Goal: Information Seeking & Learning: Learn about a topic

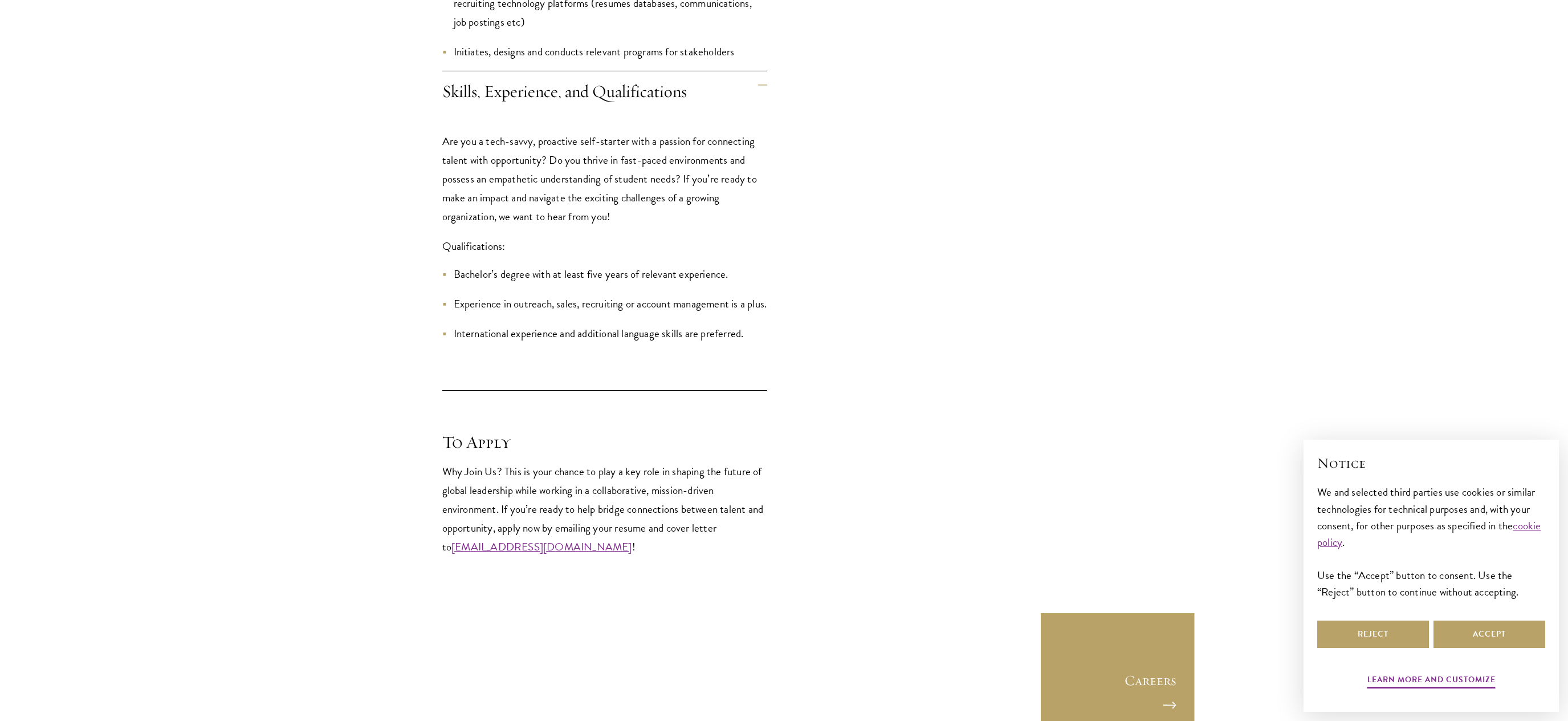
scroll to position [1766, 0]
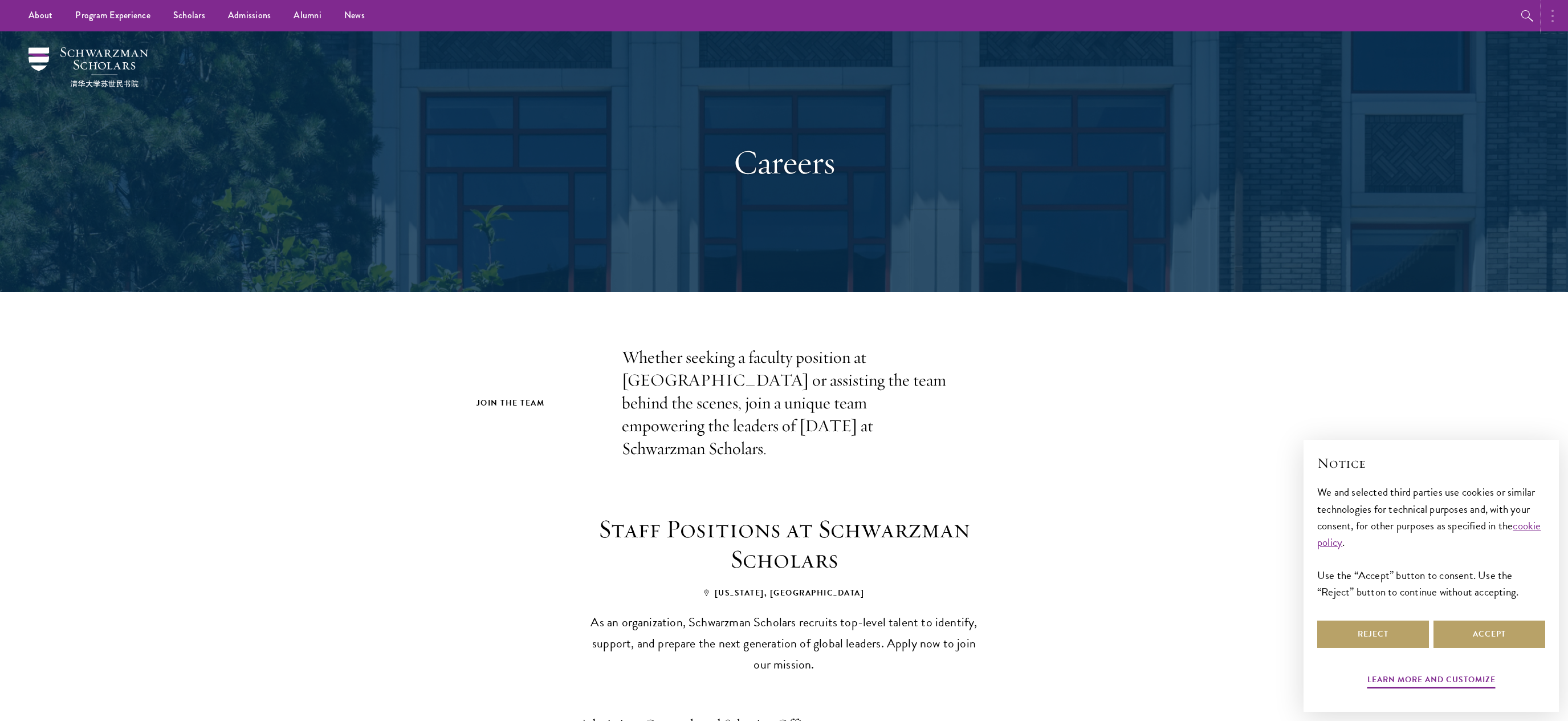
click at [1547, 21] on button "button" at bounding box center [1555, 15] width 25 height 32
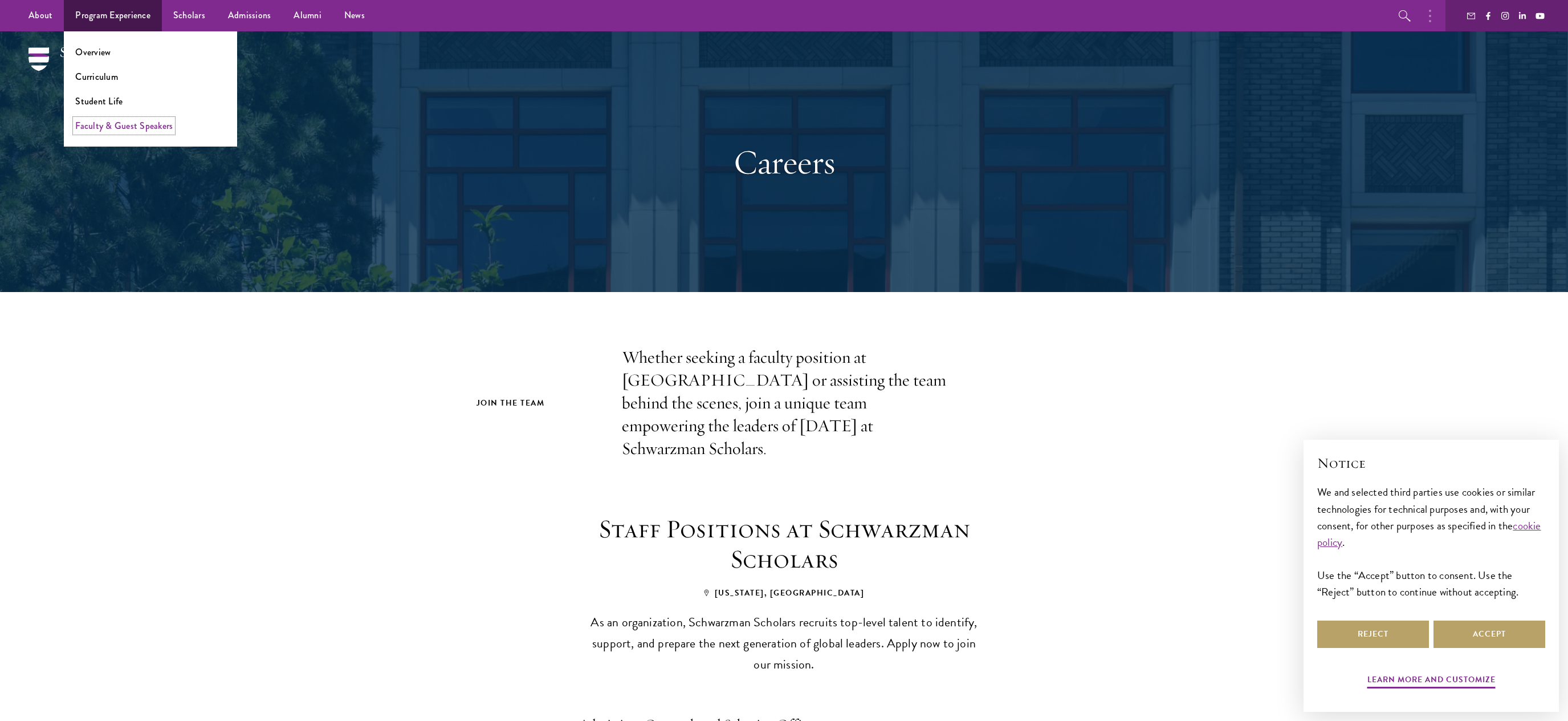
click at [141, 121] on link "Faculty & Guest Speakers" at bounding box center [124, 126] width 98 height 13
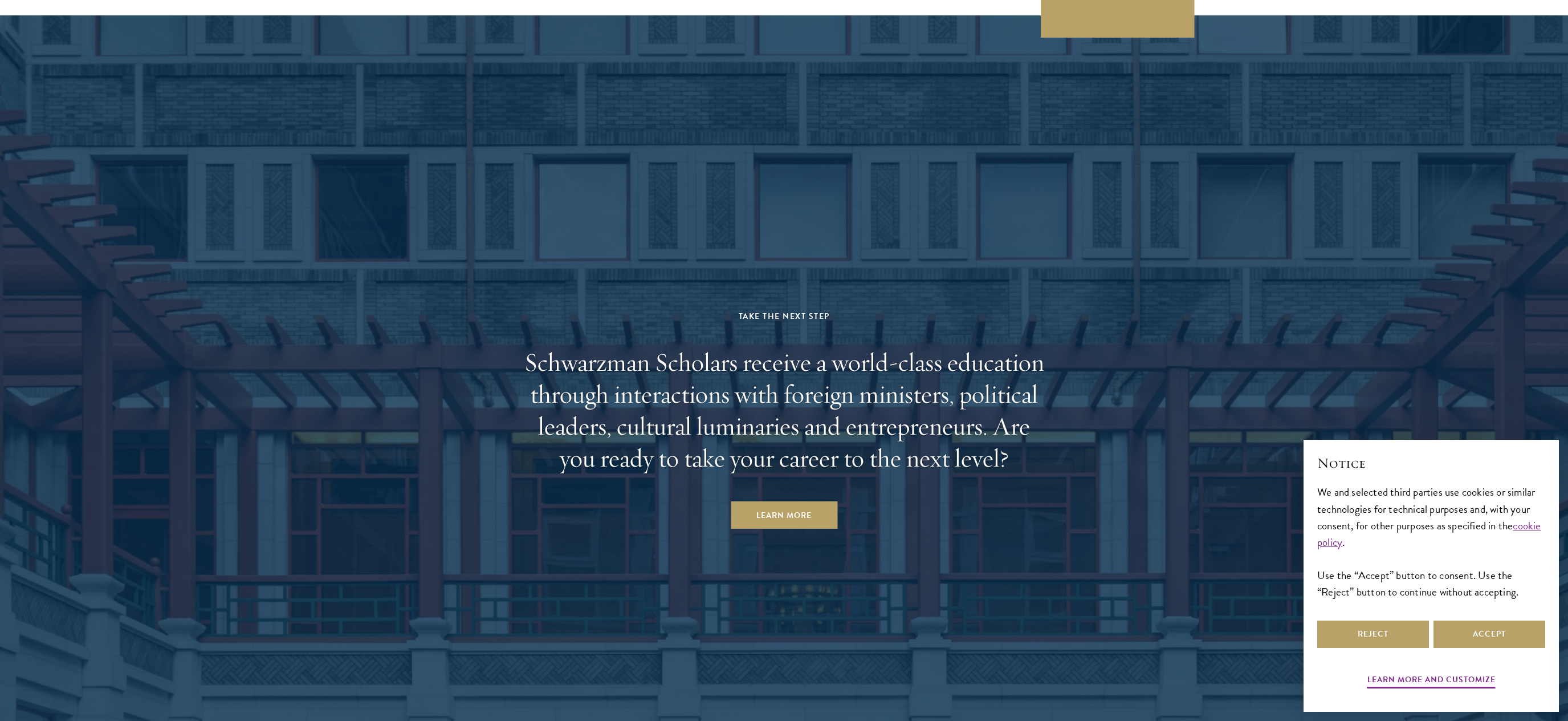
scroll to position [5909, 0]
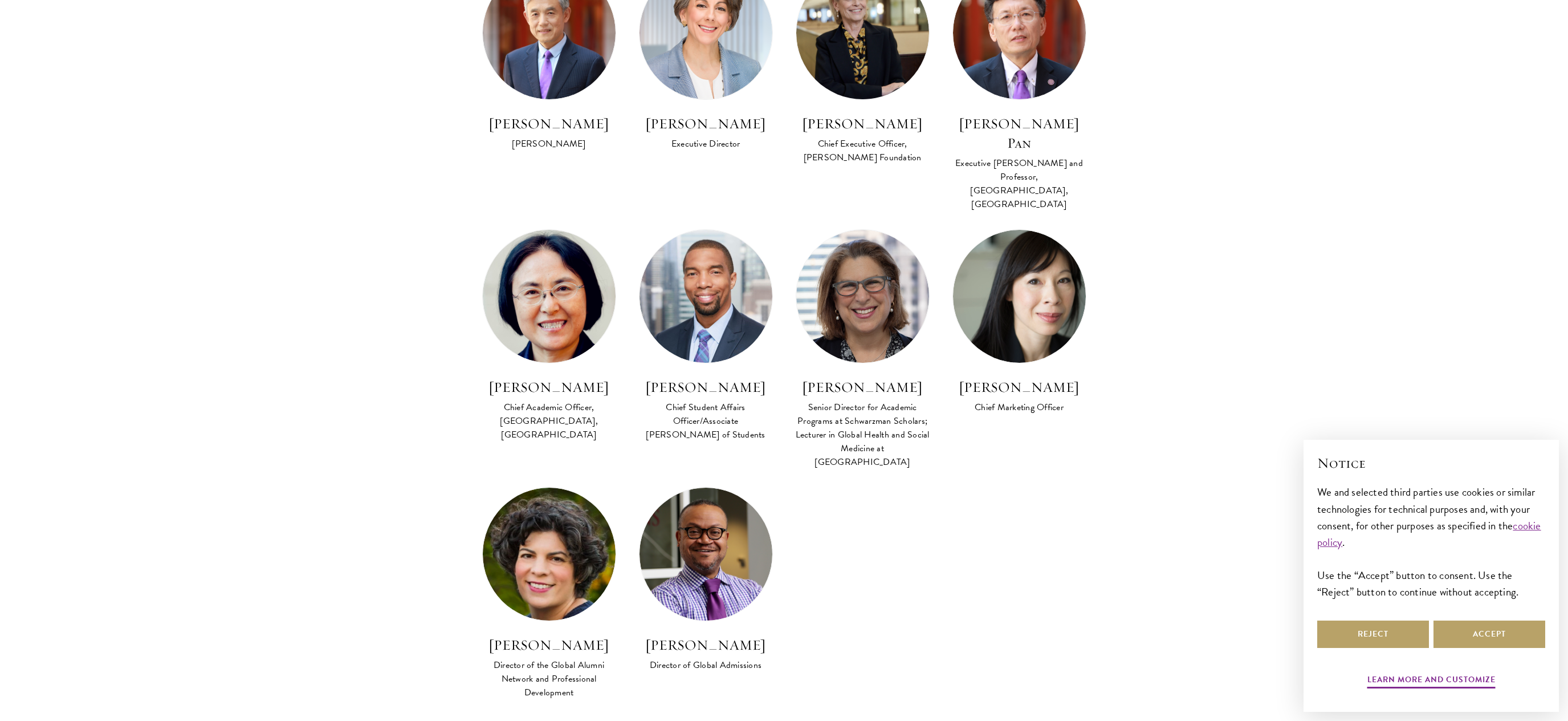
scroll to position [867, 0]
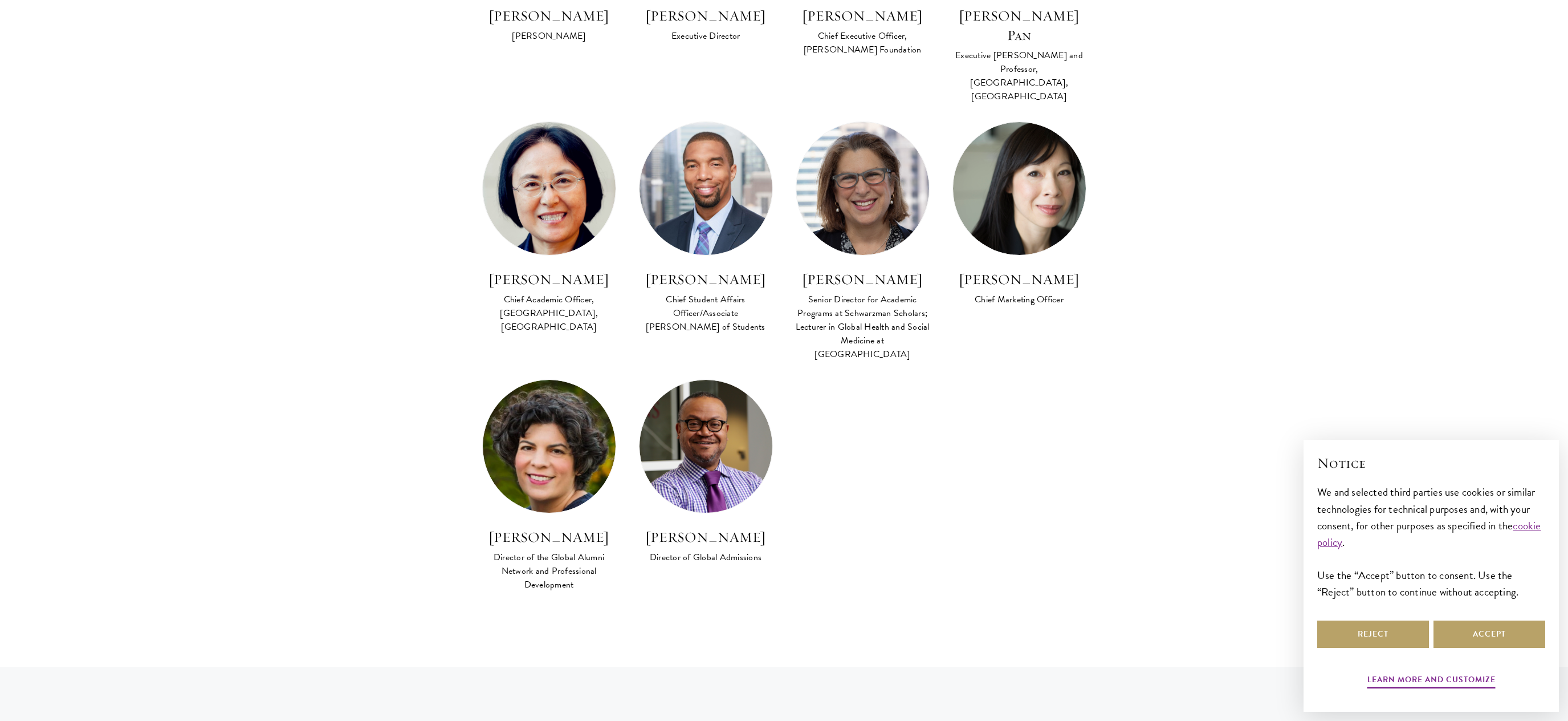
drag, startPoint x: 1179, startPoint y: 433, endPoint x: 1218, endPoint y: 298, distance: 140.5
click at [1180, 433] on section "Program Leadership Stephen A. Schwarzman Founding Trustee of Schwarzman Scholar…" at bounding box center [784, 40] width 1568 height 1139
